Goal: Information Seeking & Learning: Learn about a topic

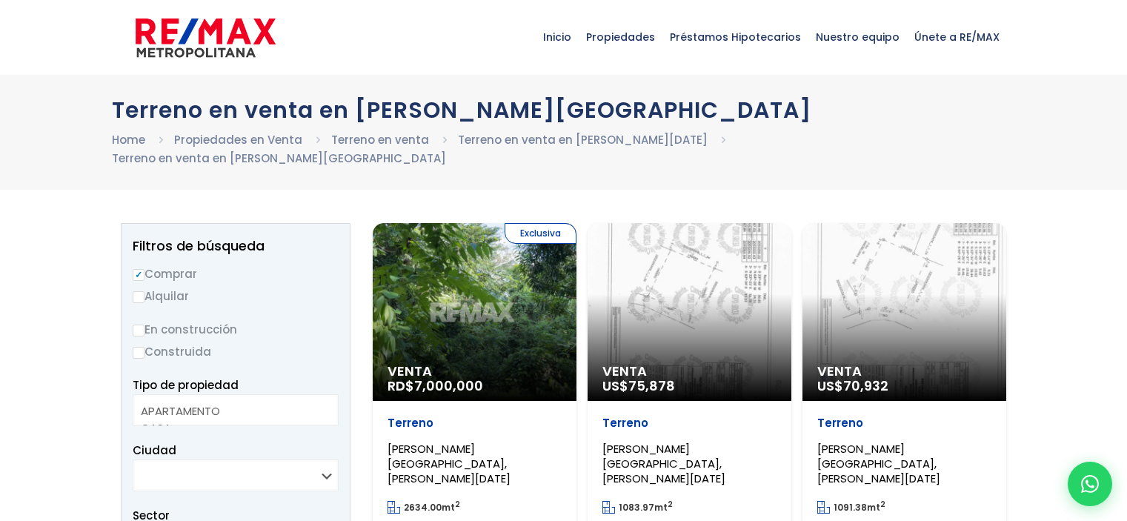
select select
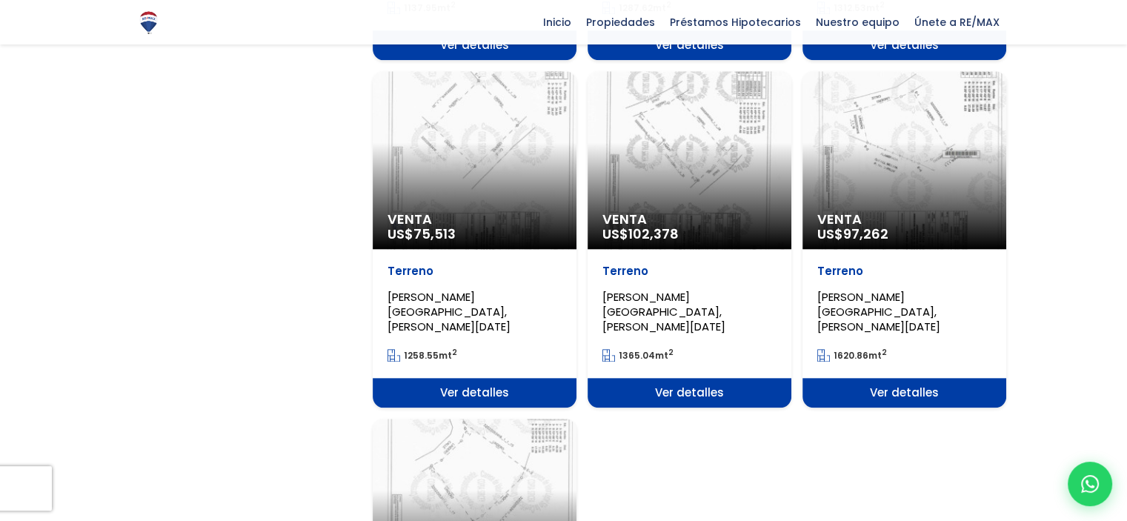
scroll to position [1630, 0]
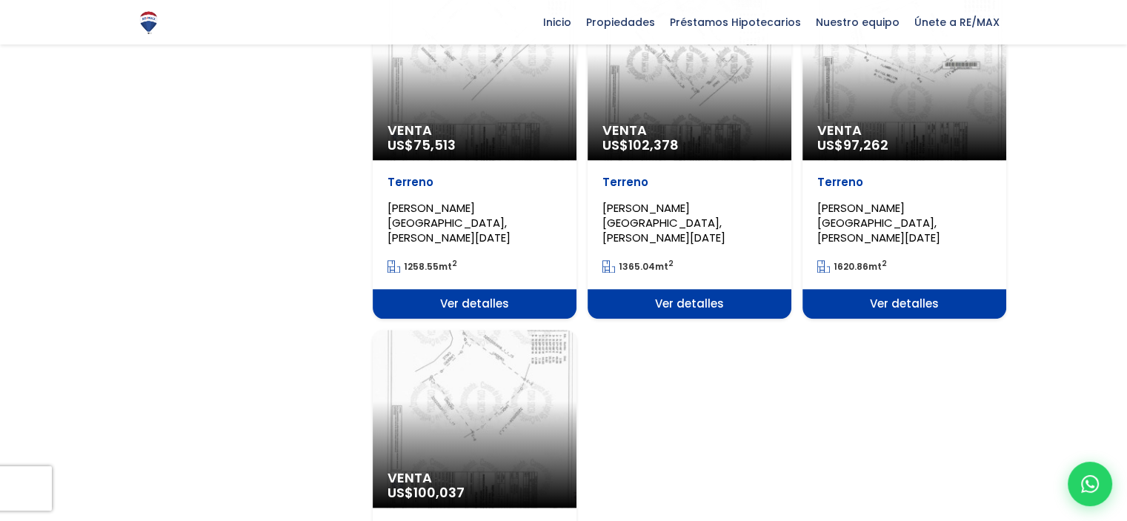
click at [486, 330] on div "Venta US$ 100,037" at bounding box center [475, 419] width 204 height 178
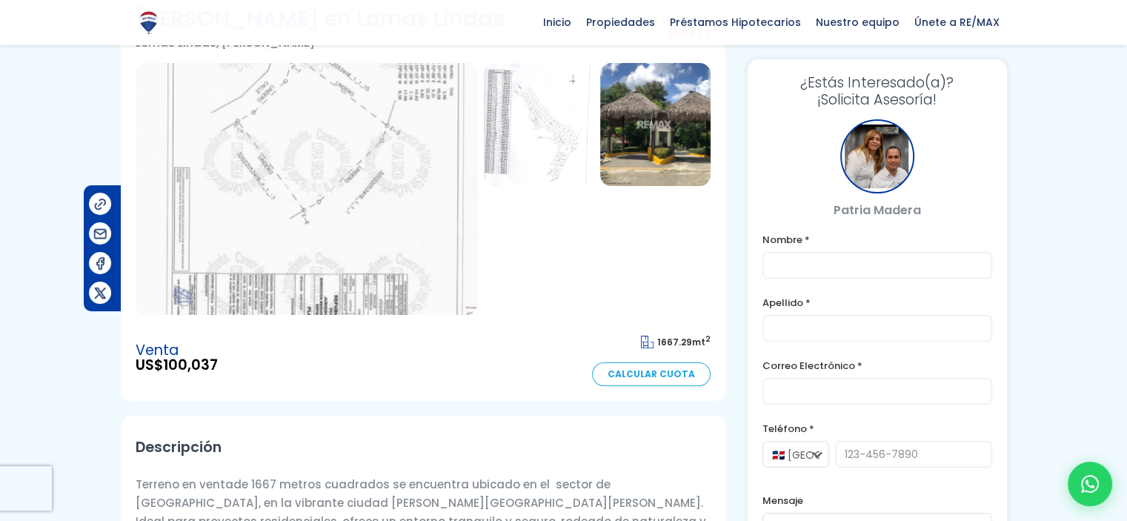
scroll to position [74, 0]
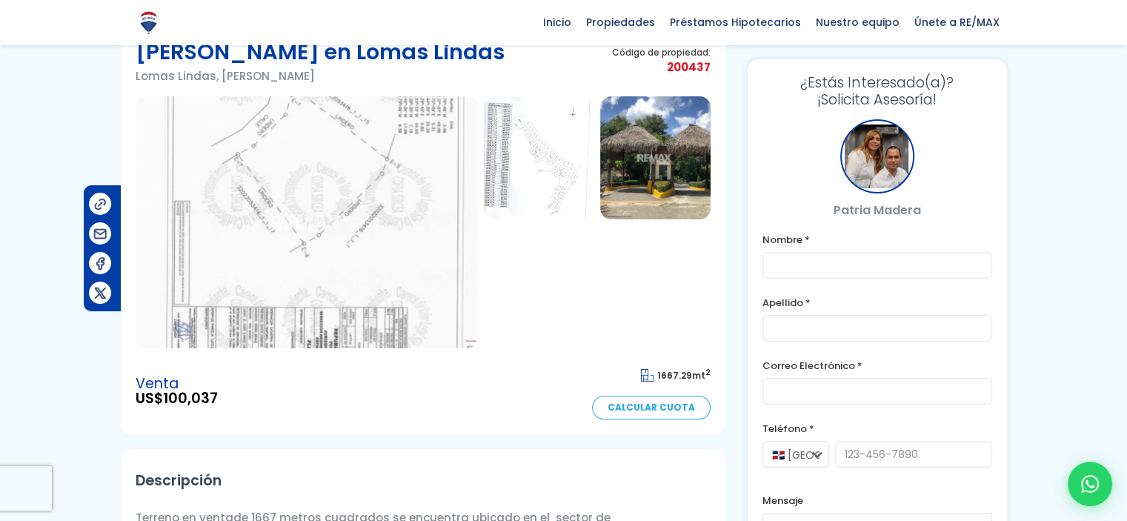
click at [388, 247] on img at bounding box center [307, 222] width 342 height 252
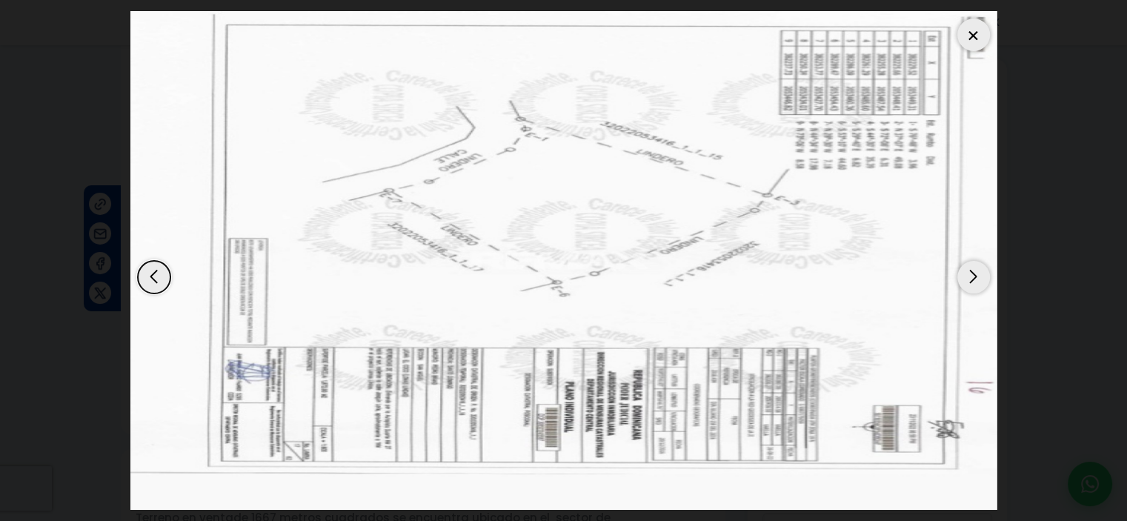
click at [982, 278] on div "Next slide" at bounding box center [973, 277] width 33 height 33
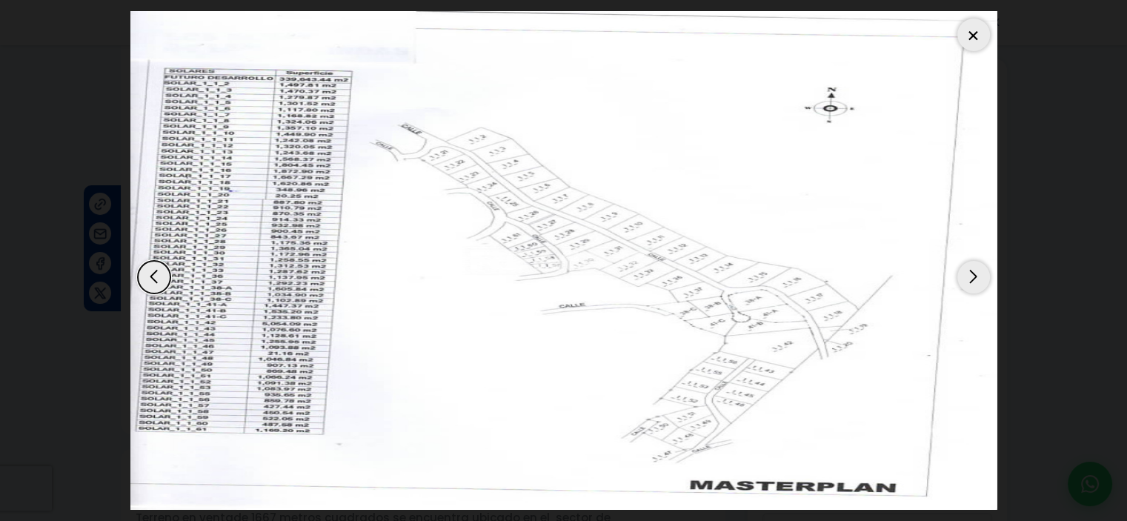
click at [982, 278] on div "Next slide" at bounding box center [973, 277] width 33 height 33
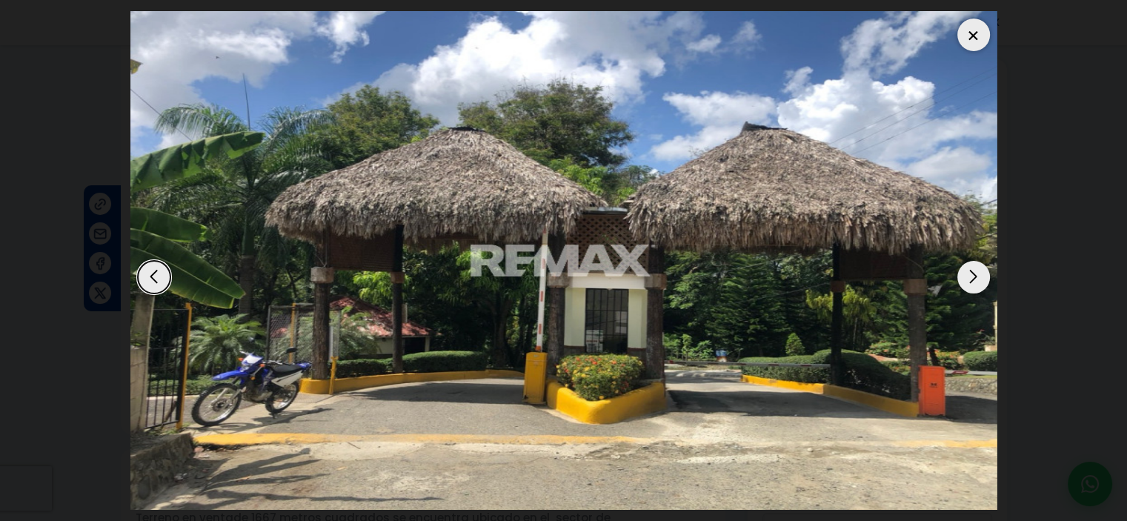
click at [982, 278] on div "Next slide" at bounding box center [973, 277] width 33 height 33
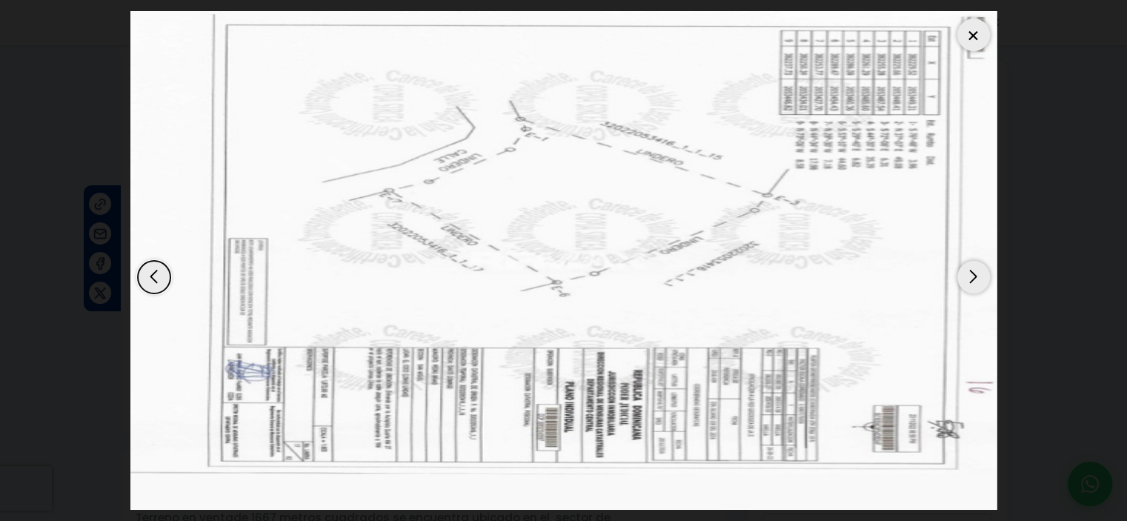
click at [978, 31] on div at bounding box center [973, 35] width 33 height 33
